Goal: Navigation & Orientation: Find specific page/section

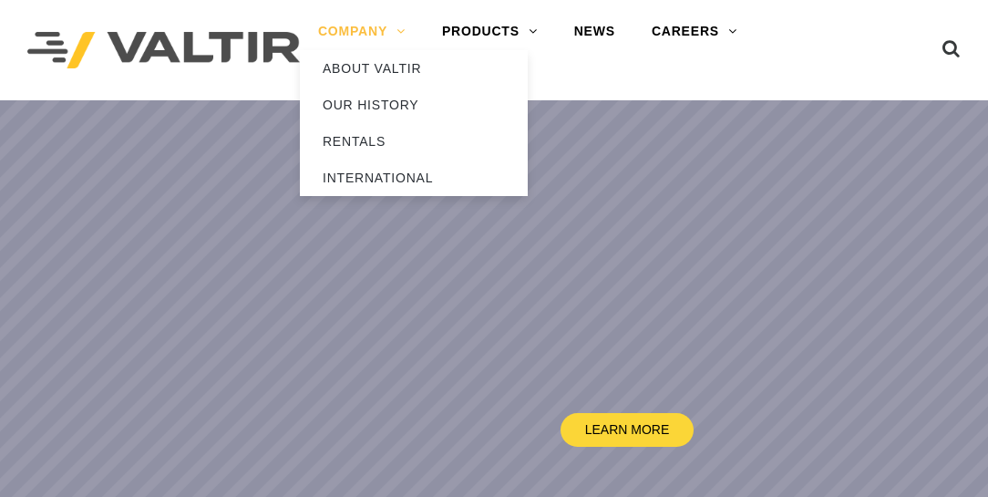
click at [399, 36] on link "COMPANY" at bounding box center [362, 32] width 124 height 36
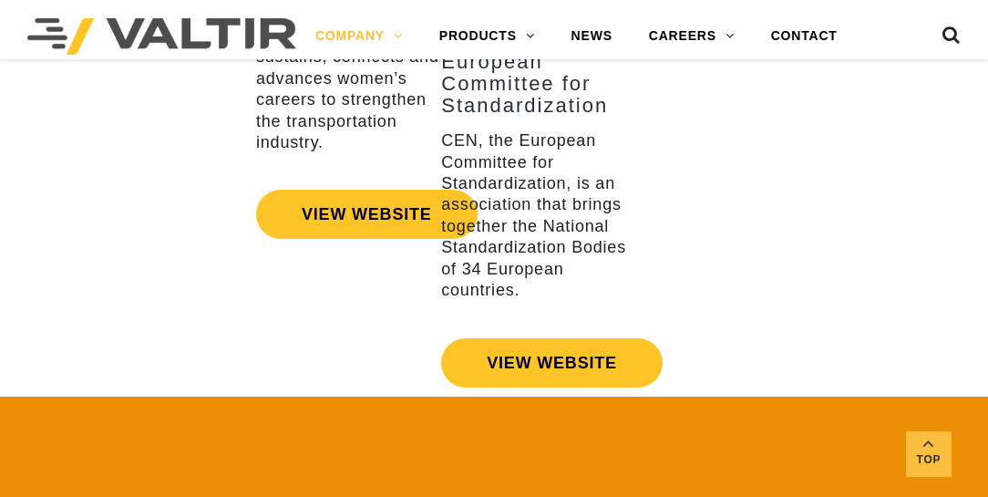
scroll to position [3852, 0]
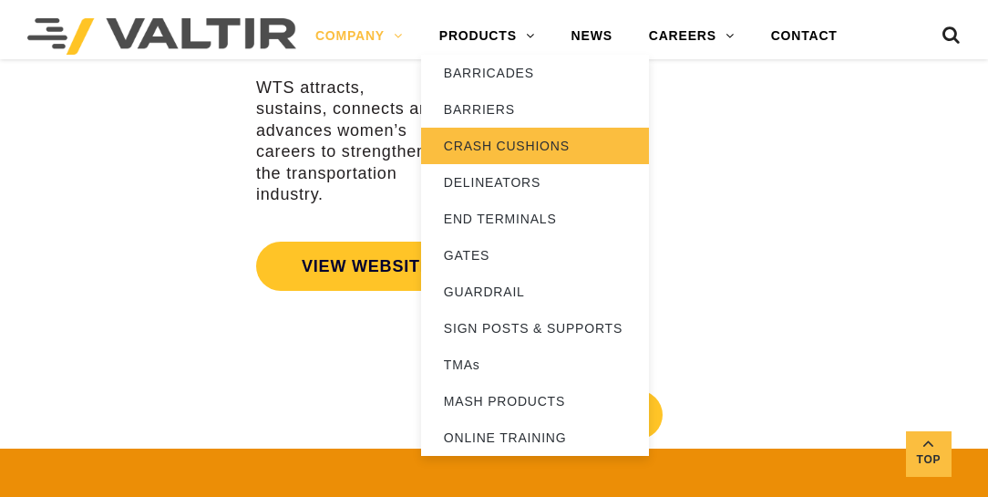
click at [474, 138] on link "CRASH CUSHIONS" at bounding box center [535, 146] width 228 height 36
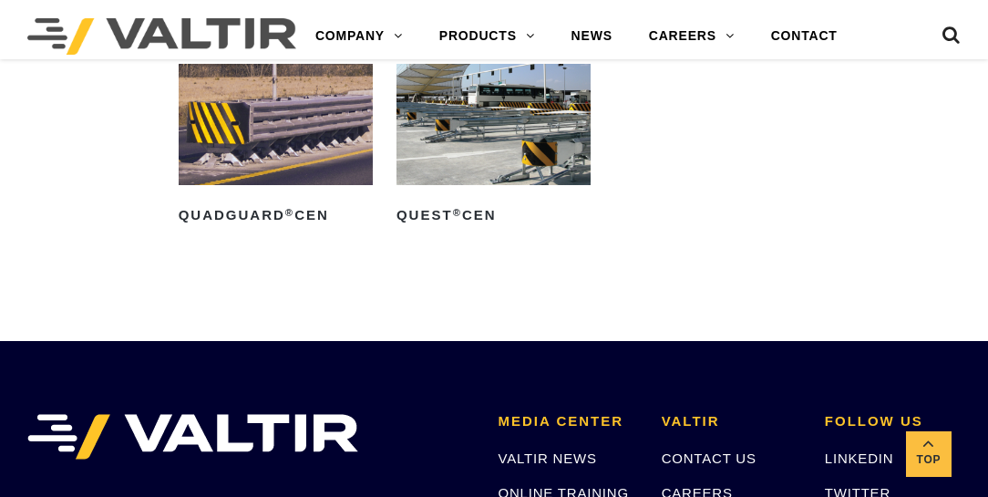
scroll to position [4581, 0]
